Goal: Task Accomplishment & Management: Manage account settings

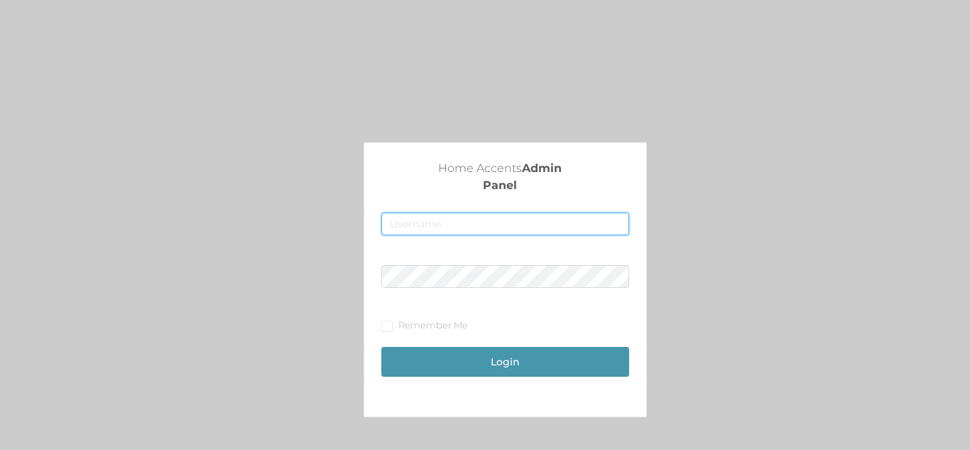
type input "[EMAIL_ADDRESS][DOMAIN_NAME]"
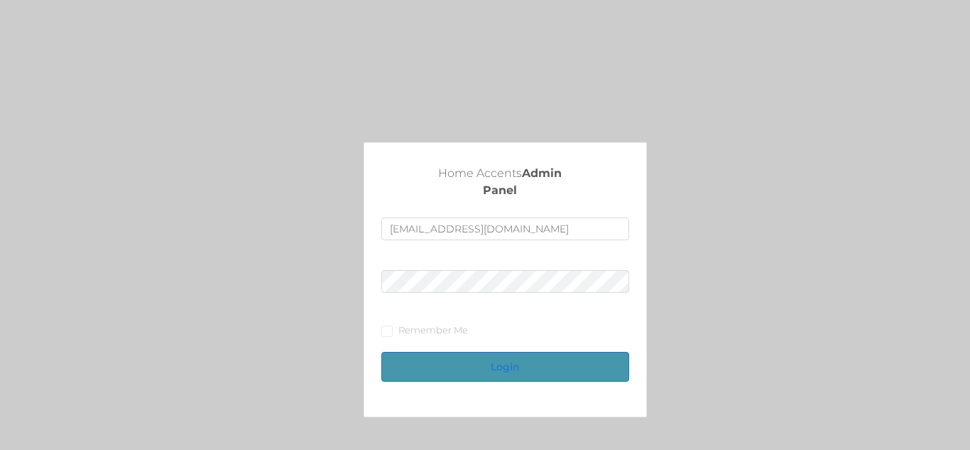
click at [515, 366] on button "Login" at bounding box center [504, 367] width 247 height 30
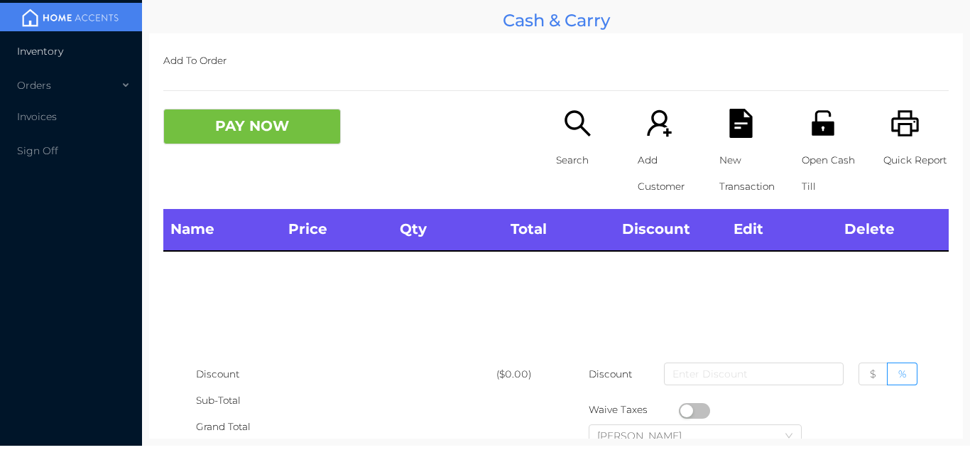
click at [75, 44] on li "Inventory" at bounding box center [71, 51] width 142 height 28
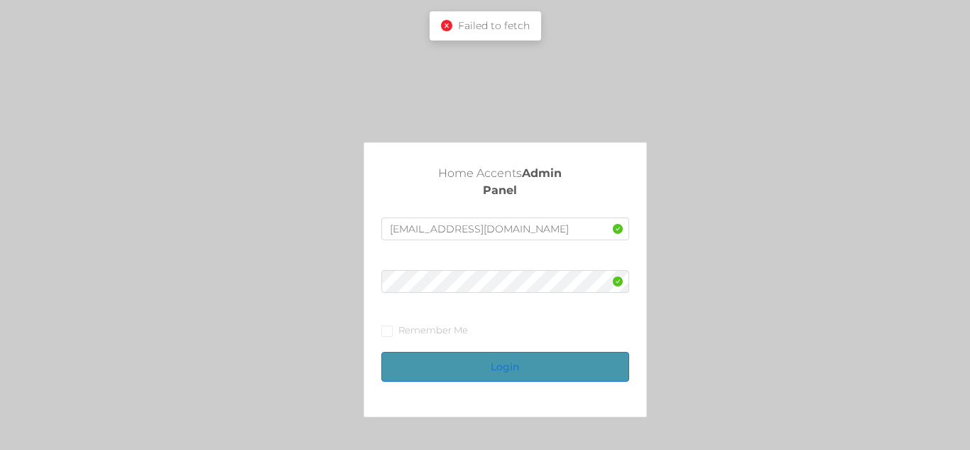
click at [504, 374] on button "Login" at bounding box center [504, 367] width 247 height 30
click at [511, 378] on button "Login" at bounding box center [504, 367] width 247 height 30
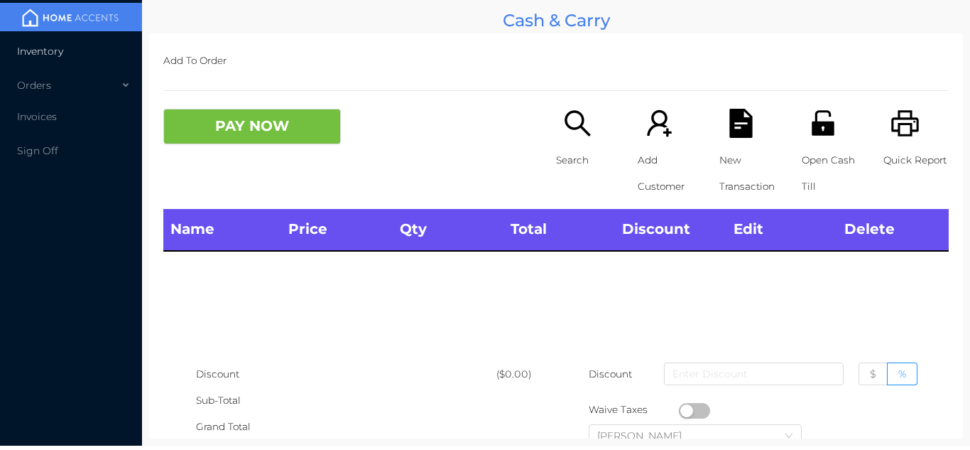
click at [78, 55] on li "Inventory" at bounding box center [71, 51] width 142 height 28
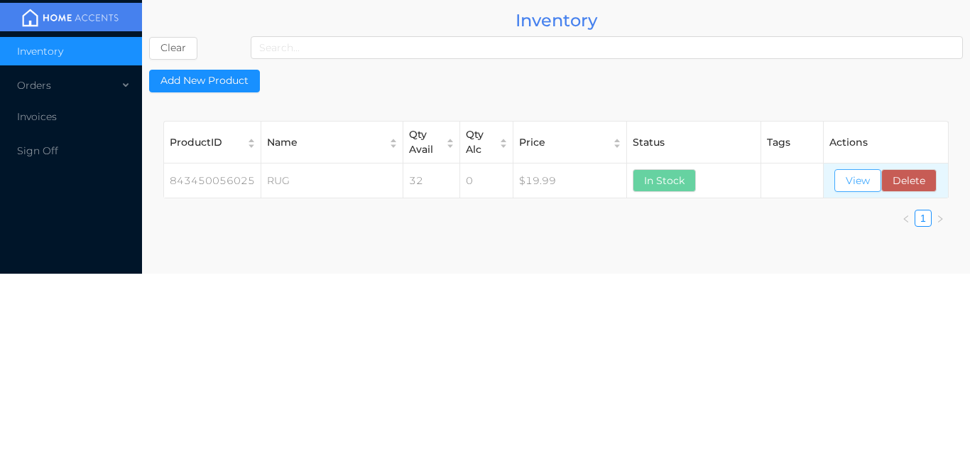
click at [849, 170] on button "View" at bounding box center [858, 180] width 47 height 23
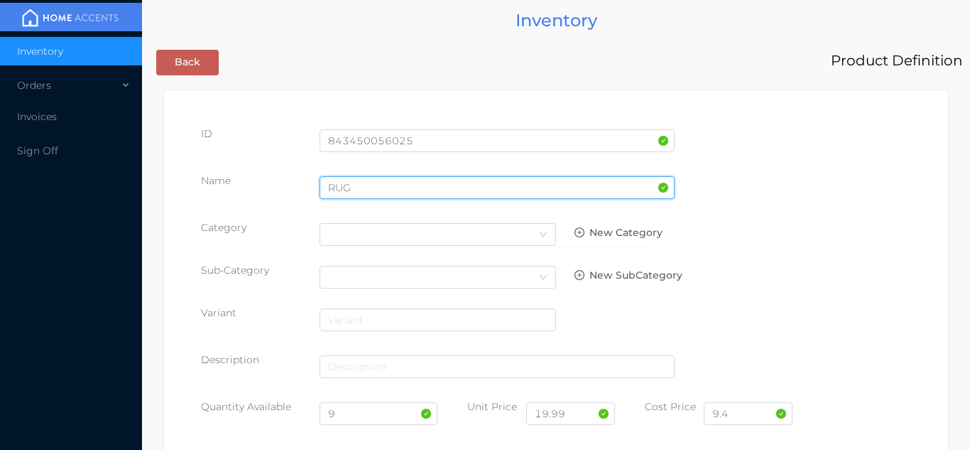
click at [366, 180] on input "RUG" at bounding box center [497, 187] width 355 height 23
type input "R"
type input "[PERSON_NAME] Rug/23x71""
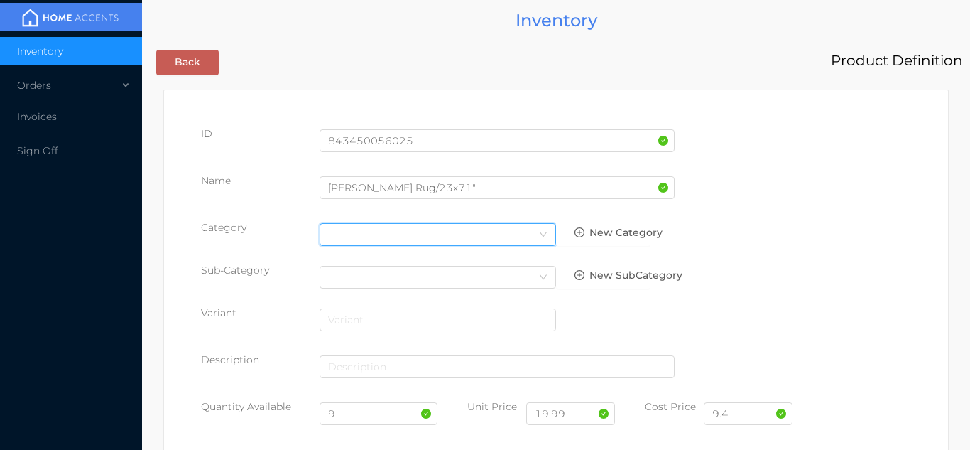
click at [356, 243] on div "Select Category" at bounding box center [437, 234] width 219 height 21
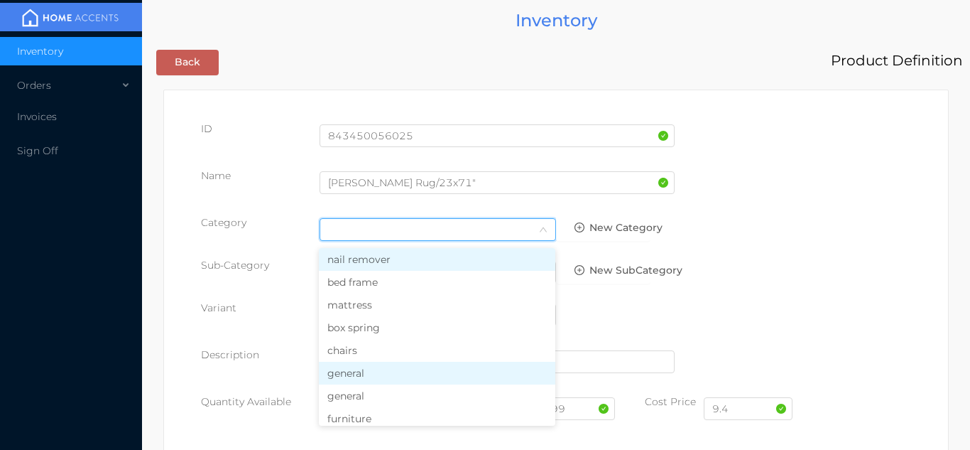
click at [363, 374] on li "general" at bounding box center [437, 373] width 237 height 23
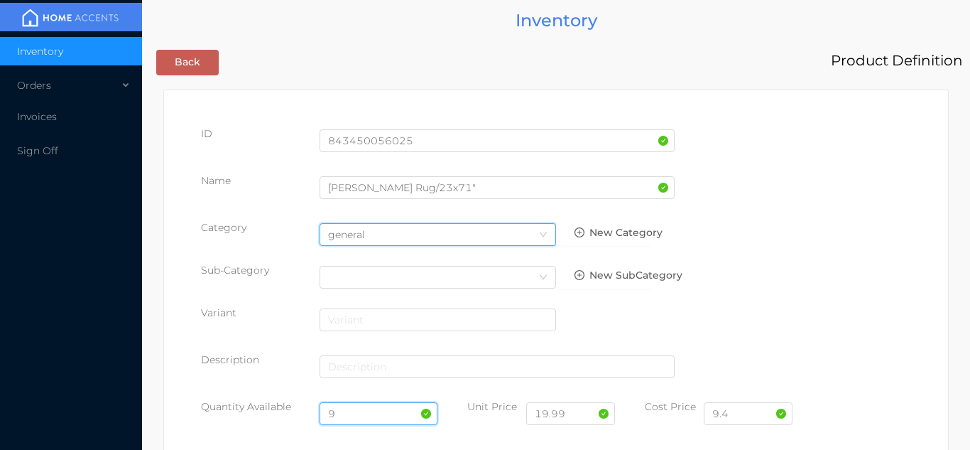
click at [364, 411] on input "9" at bounding box center [379, 413] width 119 height 23
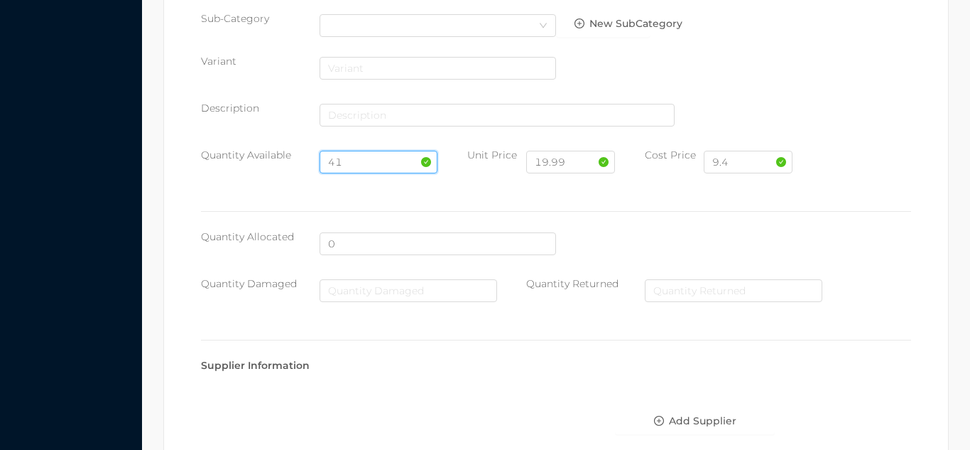
scroll to position [806, 0]
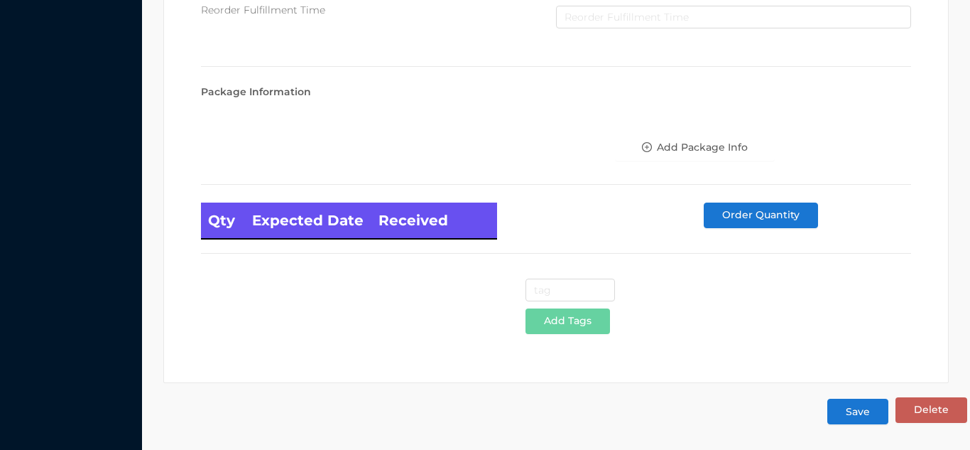
type input "41"
click at [862, 408] on button "Save" at bounding box center [857, 411] width 61 height 26
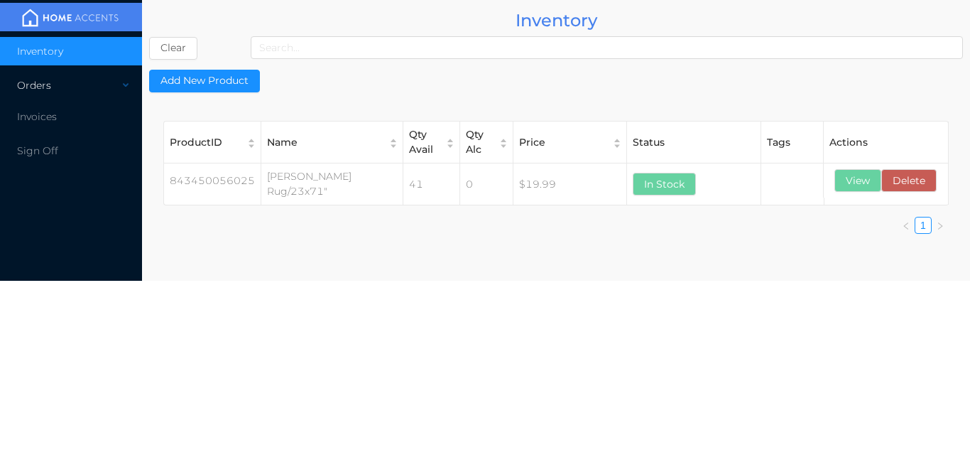
click at [82, 85] on div "Orders" at bounding box center [71, 85] width 142 height 28
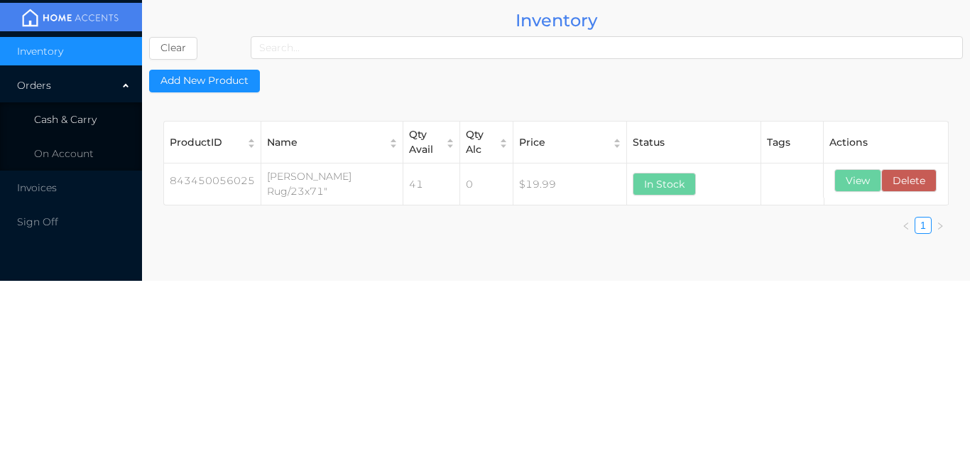
click at [94, 107] on li "Cash & Carry" at bounding box center [71, 119] width 142 height 28
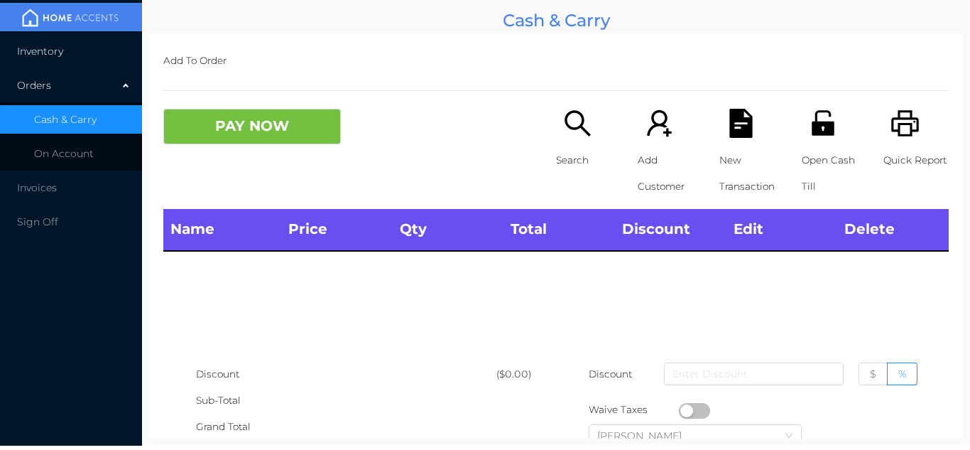
click at [75, 43] on li "Inventory" at bounding box center [71, 51] width 142 height 28
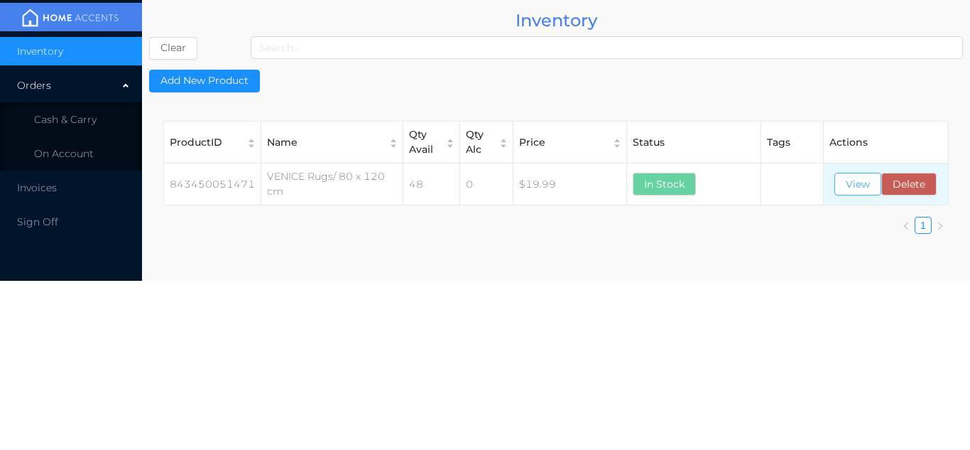
click at [863, 192] on button "View" at bounding box center [858, 184] width 47 height 23
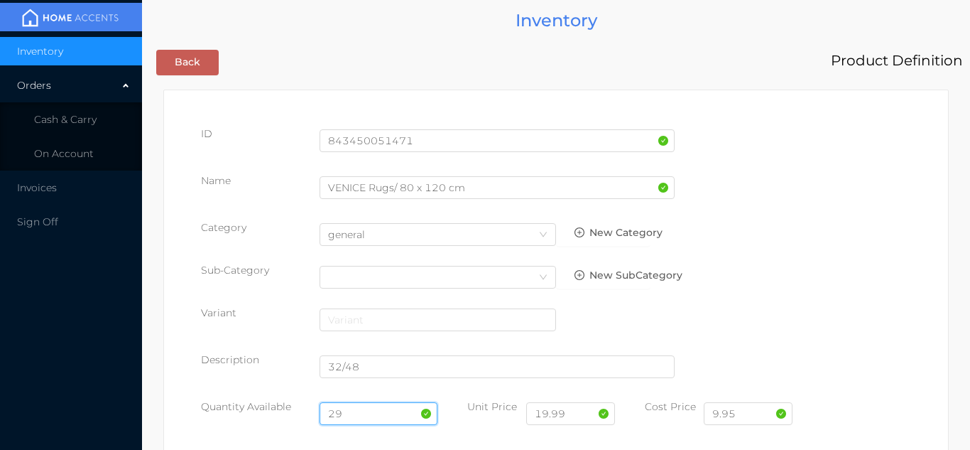
click at [372, 409] on input "29" at bounding box center [379, 413] width 119 height 23
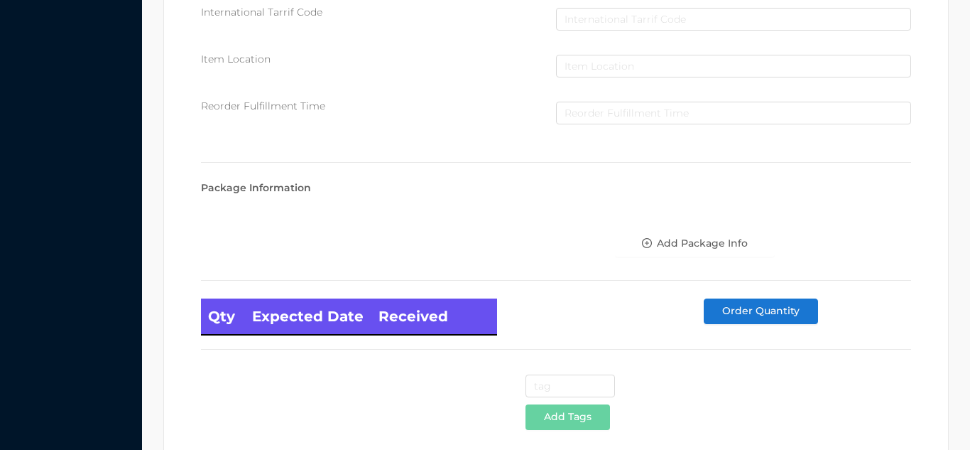
scroll to position [806, 0]
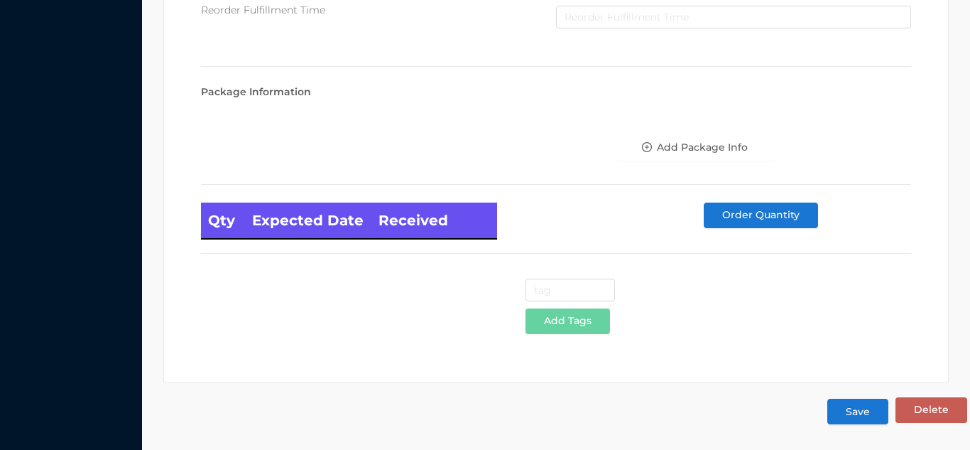
click at [849, 416] on button "Save" at bounding box center [857, 411] width 61 height 26
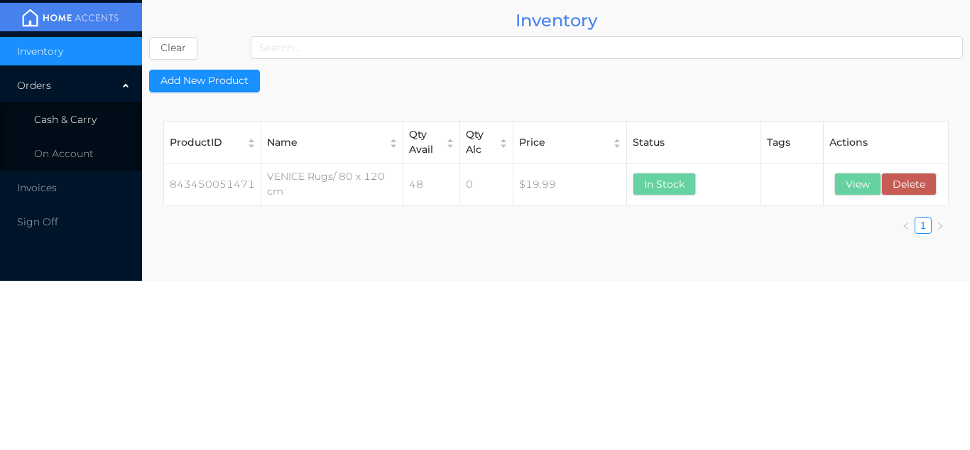
click at [78, 133] on li "Cash & Carry" at bounding box center [71, 119] width 142 height 28
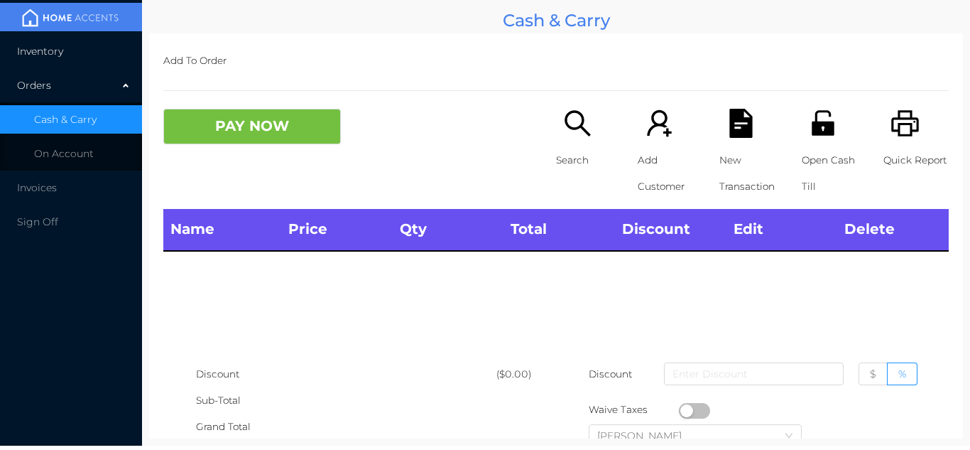
click at [72, 46] on li "Inventory" at bounding box center [71, 51] width 142 height 28
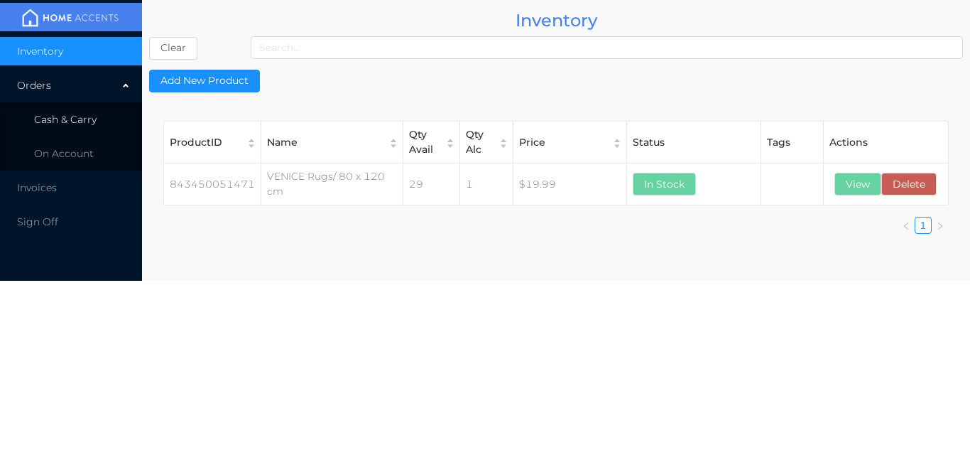
click at [85, 130] on li "Cash & Carry" at bounding box center [71, 119] width 142 height 28
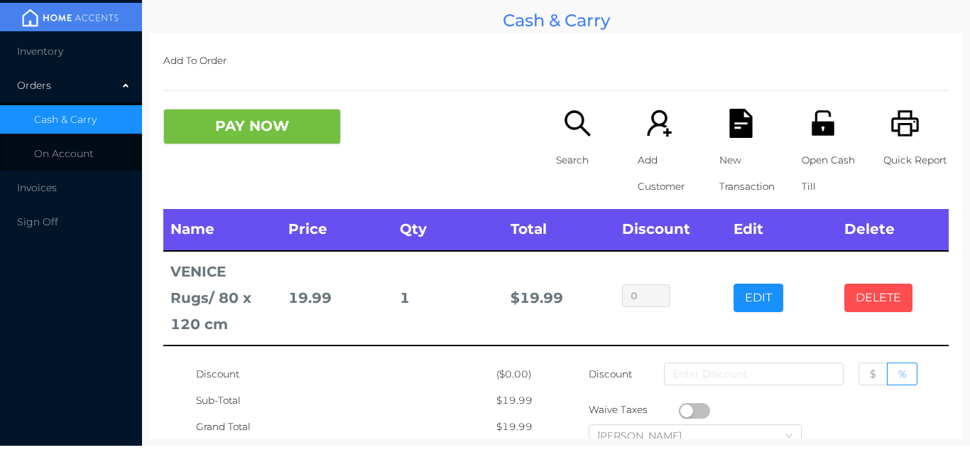
click at [874, 283] on button "DELETE" at bounding box center [879, 297] width 68 height 28
click at [867, 283] on button "DELETE" at bounding box center [879, 297] width 68 height 28
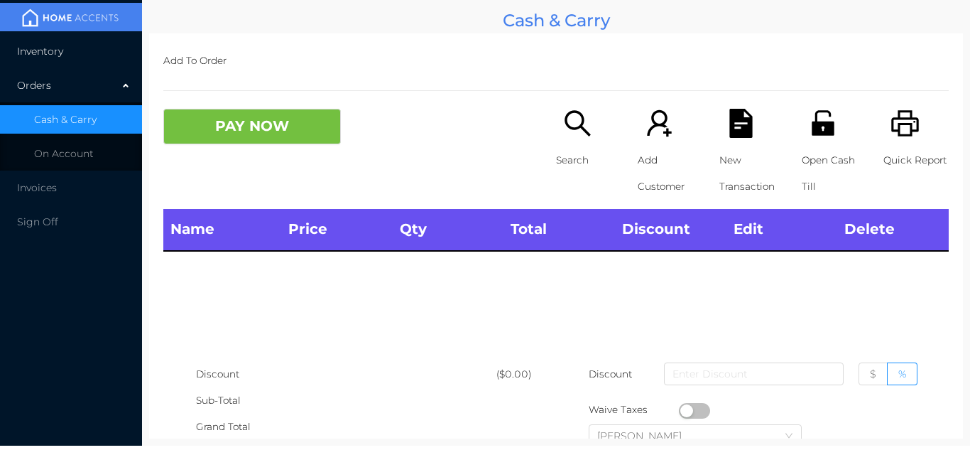
click at [97, 50] on li "Inventory" at bounding box center [71, 51] width 142 height 28
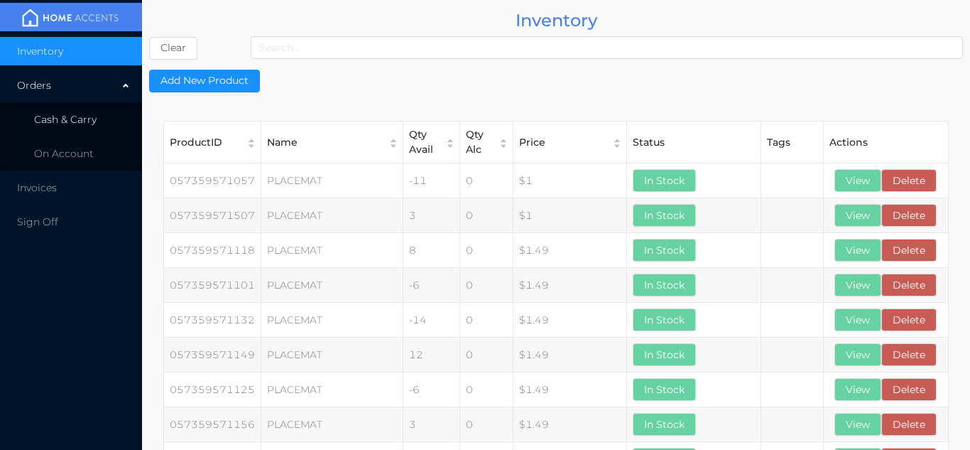
click at [111, 127] on li "Cash & Carry" at bounding box center [71, 119] width 142 height 28
